Goal: Check status: Check status

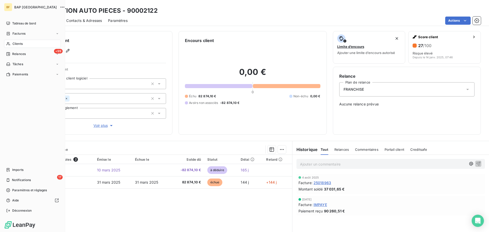
click at [21, 46] on span "Clients" at bounding box center [17, 44] width 10 height 5
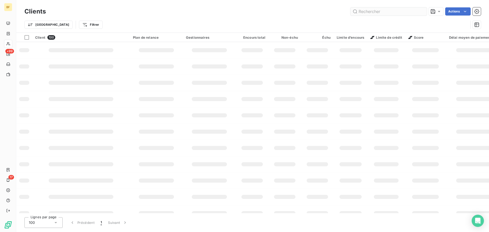
click at [370, 13] on input "text" at bounding box center [389, 11] width 76 height 8
type input "13046"
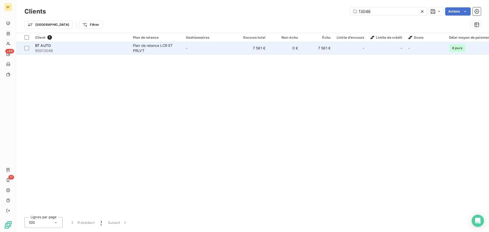
click at [59, 47] on div "BT AUTO" at bounding box center [81, 45] width 92 height 5
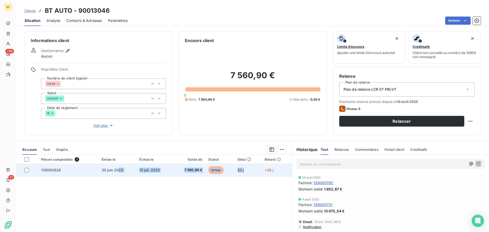
drag, startPoint x: 167, startPoint y: 171, endPoint x: 252, endPoint y: 171, distance: 85.4
click at [252, 171] on tr "135000626 [DATE] [DATE] 7 560,90 € échue 53 j +38 j" at bounding box center [154, 170] width 276 height 12
